Goal: Register for event/course

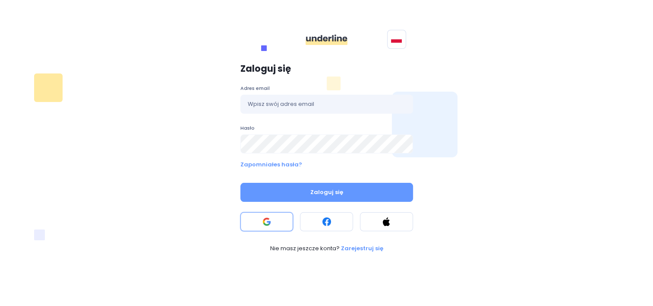
click at [274, 220] on button at bounding box center [266, 221] width 53 height 19
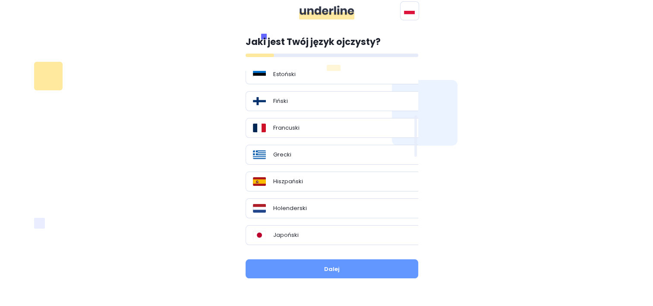
scroll to position [161, 0]
click at [342, 151] on div "Francuski" at bounding box center [335, 154] width 164 height 9
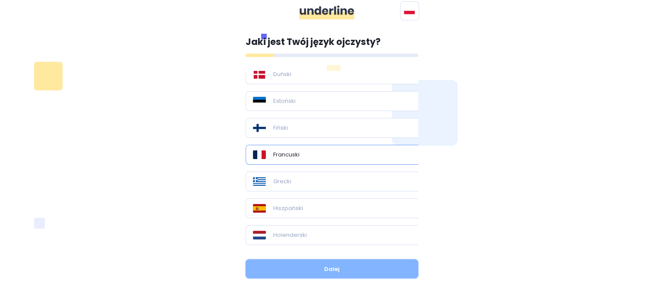
click at [344, 265] on button "Dalej" at bounding box center [332, 268] width 173 height 19
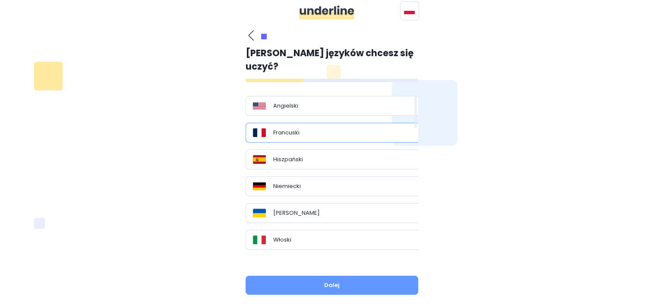
drag, startPoint x: 331, startPoint y: 130, endPoint x: 335, endPoint y: 123, distance: 8.1
click at [335, 123] on div "Angielski Francuski Hiszpański Niemiecki Ukraiński Włoski Inne języki Angielski…" at bounding box center [339, 179] width 186 height 166
click at [335, 123] on div "Francuski" at bounding box center [335, 133] width 179 height 20
click at [467, 146] on div "Jaki jest Twój język ojczysty? Polski Inne języki Angielski Bułgarski Chiński C…" at bounding box center [327, 166] width 591 height 282
drag, startPoint x: 416, startPoint y: 19, endPoint x: 417, endPoint y: 45, distance: 26.4
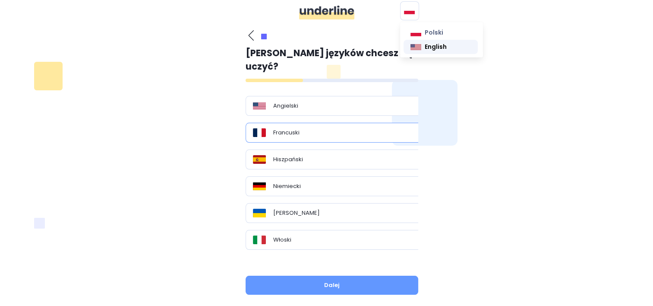
click at [417, 20] on div "Polski English" at bounding box center [409, 10] width 19 height 19
click at [417, 45] on img at bounding box center [416, 47] width 11 height 7
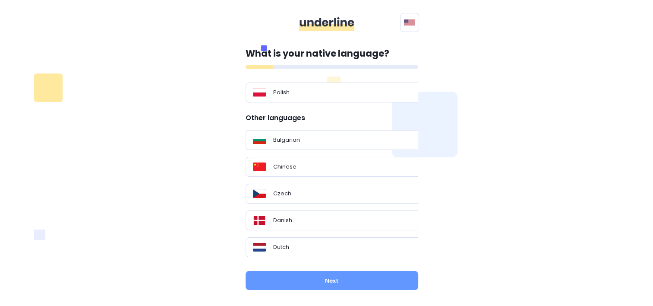
click at [441, 98] on div "What is your native language? Polish Other languages Bulgarian Chinese Czech Da…" at bounding box center [327, 169] width 591 height 266
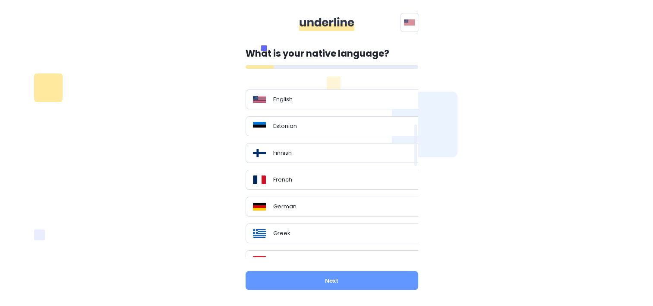
scroll to position [178, 0]
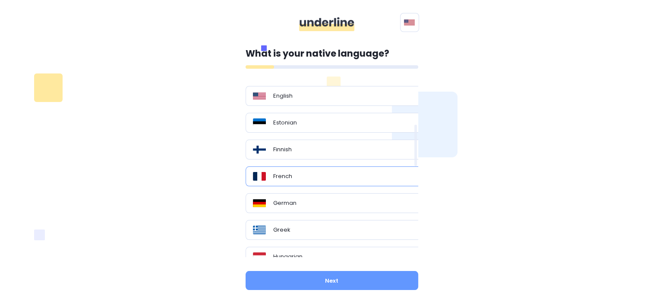
click at [320, 172] on div "French" at bounding box center [335, 176] width 164 height 9
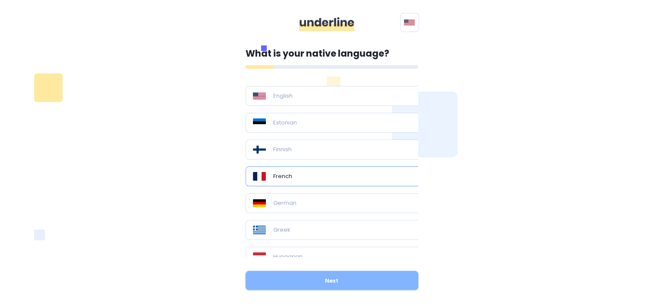
click at [318, 287] on button "Next" at bounding box center [332, 280] width 173 height 19
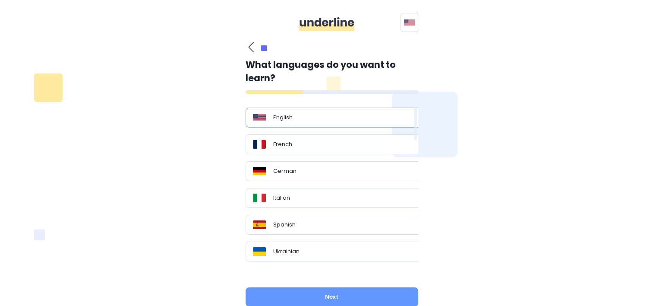
click at [354, 119] on div "English" at bounding box center [335, 117] width 164 height 9
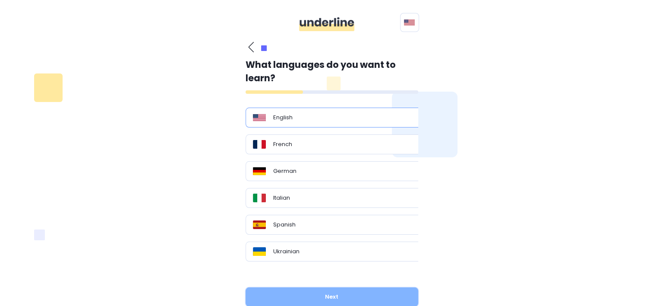
click at [343, 287] on button "Next" at bounding box center [332, 296] width 173 height 19
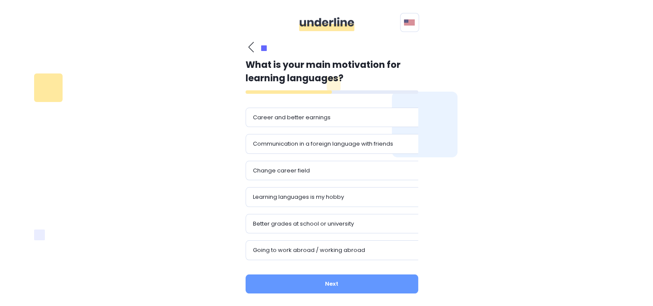
click at [254, 49] on button "button" at bounding box center [251, 46] width 11 height 11
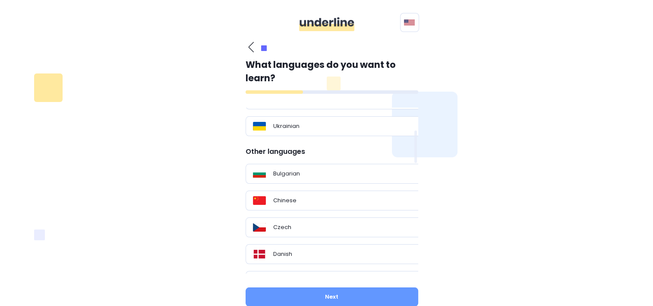
scroll to position [128, 0]
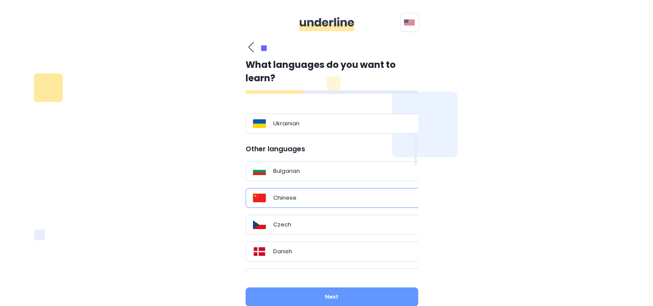
click at [282, 193] on p "Chinese" at bounding box center [284, 197] width 23 height 9
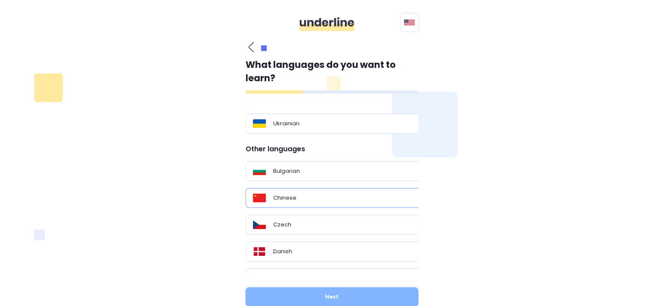
click at [292, 291] on button "Next" at bounding box center [332, 296] width 173 height 19
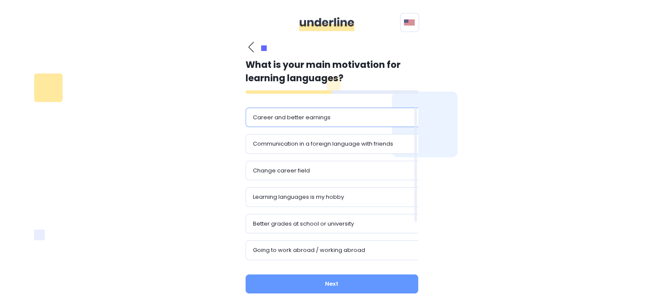
click at [341, 125] on div "Career and better earnings" at bounding box center [335, 117] width 179 height 20
click at [337, 139] on p "Communication in a foreign language with friends" at bounding box center [323, 143] width 140 height 9
click at [328, 164] on div "Change career field" at bounding box center [335, 171] width 179 height 20
click at [318, 190] on div "Learning languages is my hobby" at bounding box center [335, 197] width 179 height 20
click at [326, 167] on div "Change career field" at bounding box center [335, 170] width 164 height 9
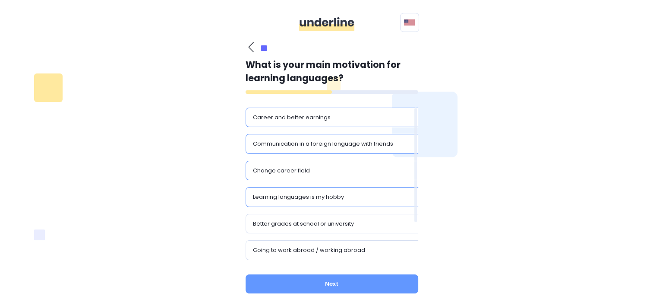
scroll to position [51, 0]
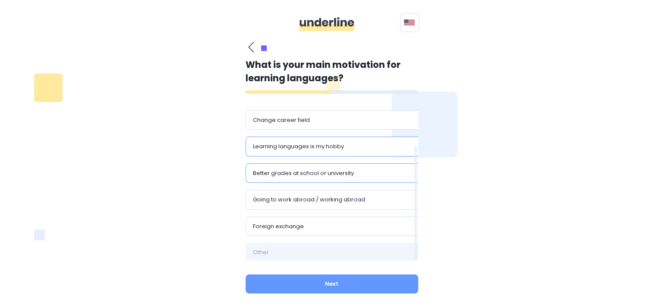
click at [347, 169] on p "Better grades at school or university" at bounding box center [303, 173] width 101 height 9
drag, startPoint x: 347, startPoint y: 169, endPoint x: 438, endPoint y: 169, distance: 91.1
click at [438, 169] on div "What is your native language? Polish Other languages Bulgarian Chinese Czech Da…" at bounding box center [327, 170] width 591 height 269
click at [472, 219] on div "What is your native language? Polish Other languages Bulgarian Chinese Czech Da…" at bounding box center [327, 170] width 591 height 269
